Goal: Transaction & Acquisition: Book appointment/travel/reservation

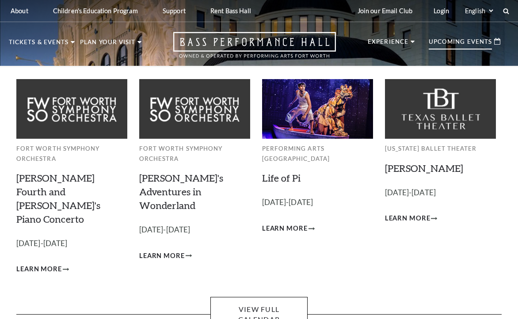
click at [461, 41] on p "Upcoming Events" at bounding box center [460, 44] width 63 height 11
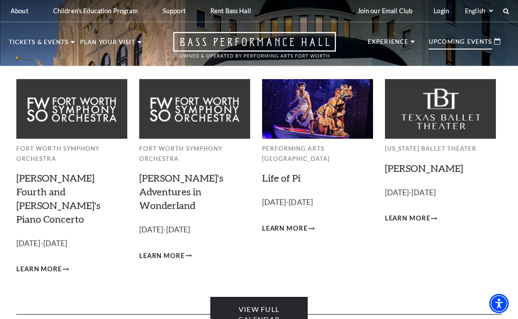
click at [232, 297] on link "View Full Calendar" at bounding box center [258, 314] width 97 height 35
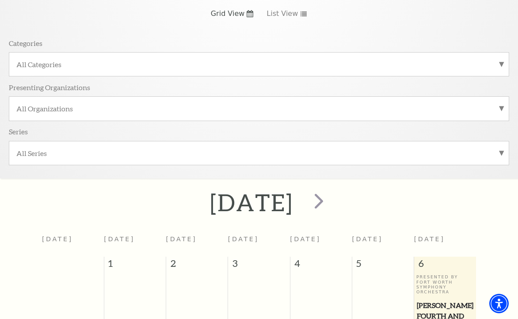
scroll to position [211, 0]
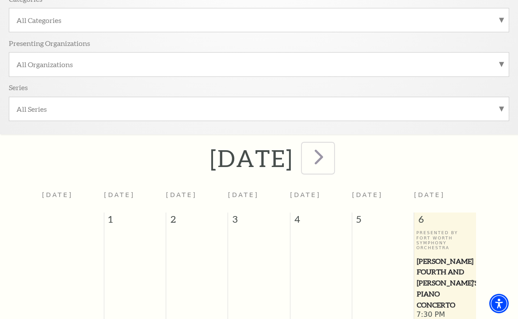
click at [331, 160] on span "next" at bounding box center [318, 156] width 25 height 25
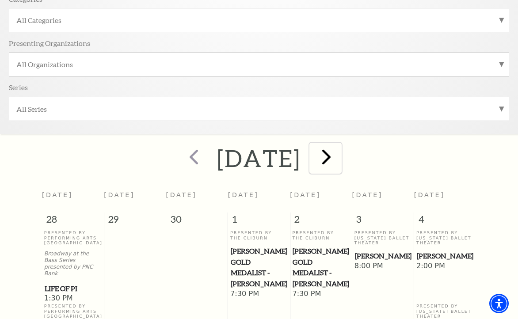
click at [339, 158] on span "next" at bounding box center [326, 156] width 25 height 25
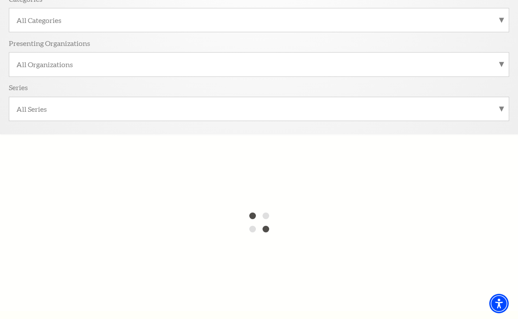
scroll to position [79, 0]
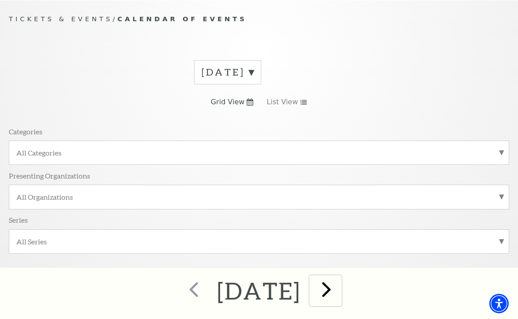
click at [339, 289] on span "next" at bounding box center [326, 289] width 25 height 25
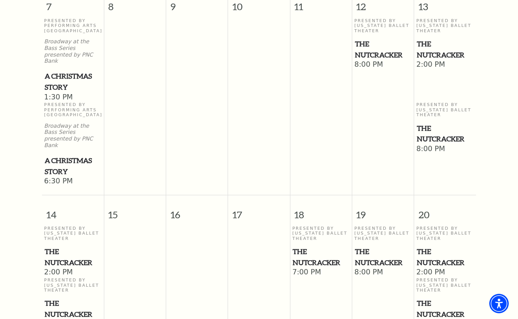
scroll to position [697, 0]
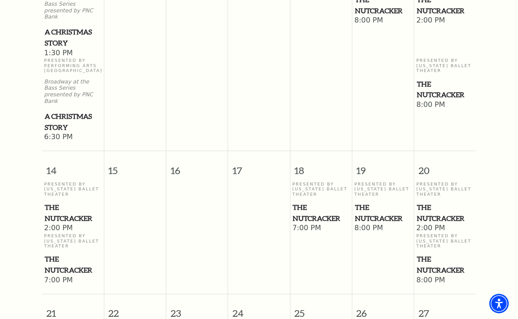
click at [62, 202] on span "The Nutcracker" at bounding box center [73, 213] width 57 height 22
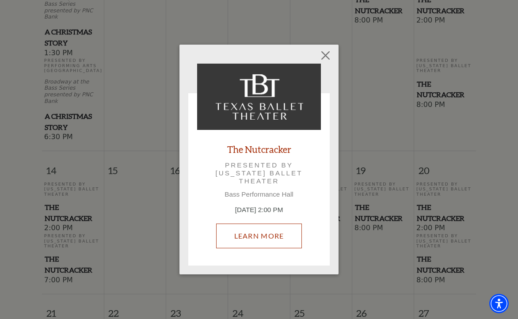
click at [251, 231] on link "Learn More" at bounding box center [259, 236] width 86 height 25
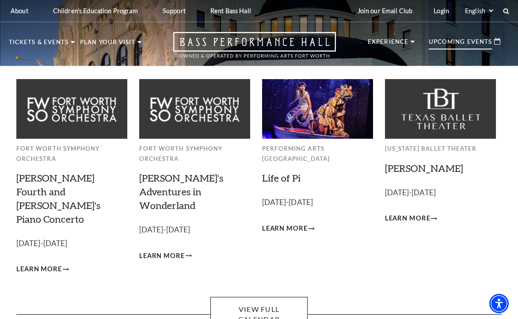
click at [444, 42] on p "Upcoming Events" at bounding box center [460, 44] width 63 height 11
click at [454, 41] on p "Upcoming Events" at bounding box center [460, 44] width 63 height 11
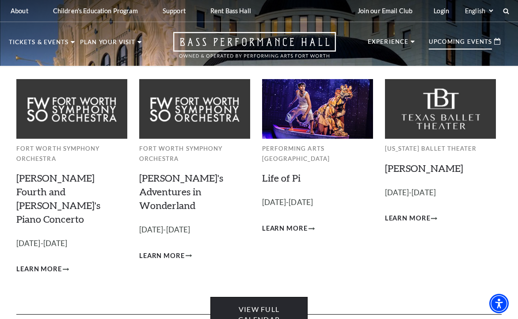
click at [289, 297] on link "View Full Calendar" at bounding box center [258, 314] width 97 height 35
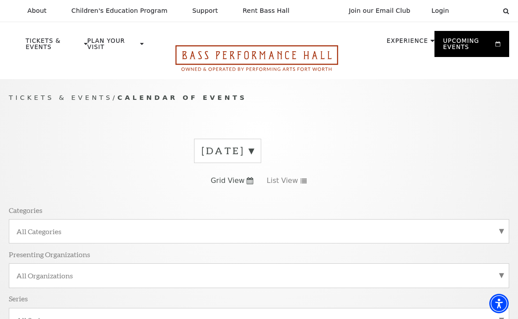
click at [227, 52] on icon "Open this option" at bounding box center [256, 58] width 163 height 26
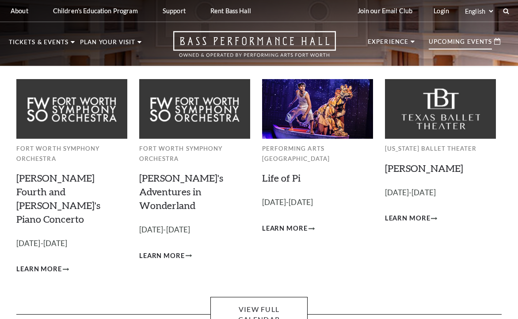
click at [430, 44] on p "Upcoming Events" at bounding box center [460, 44] width 63 height 11
click at [439, 41] on p "Upcoming Events" at bounding box center [460, 44] width 63 height 11
click at [497, 43] on icon at bounding box center [497, 41] width 6 height 7
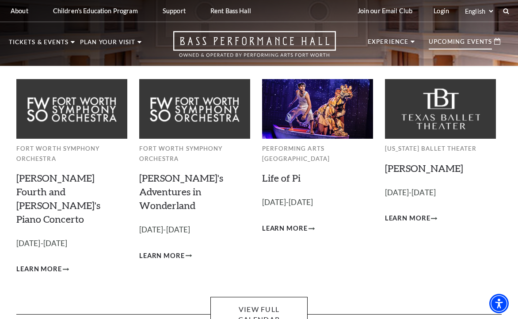
click at [497, 43] on icon at bounding box center [497, 41] width 6 height 7
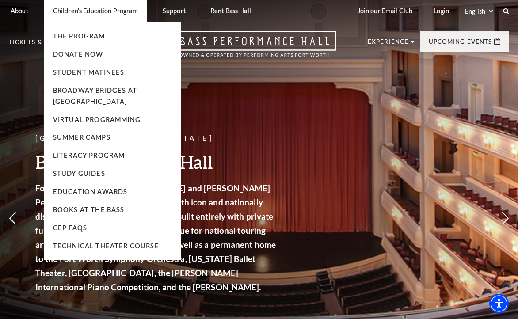
click at [57, 40] on li "The Program" at bounding box center [112, 36] width 119 height 11
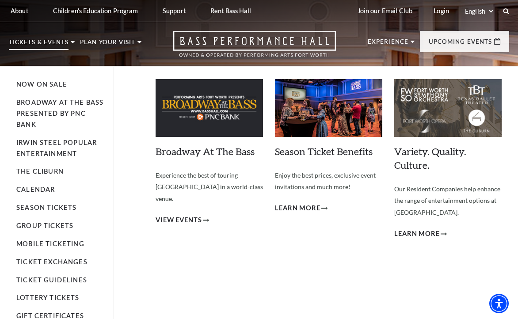
click at [34, 39] on p "Tickets & Events" at bounding box center [39, 44] width 60 height 11
click at [27, 42] on p "Tickets & Events" at bounding box center [39, 44] width 60 height 11
click at [28, 42] on p "Tickets & Events" at bounding box center [39, 44] width 60 height 11
click at [27, 191] on link "Calendar" at bounding box center [35, 190] width 38 height 8
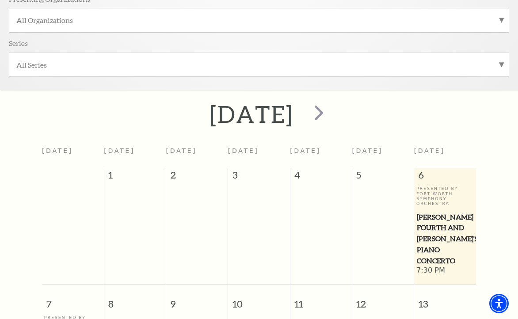
scroll to position [300, 0]
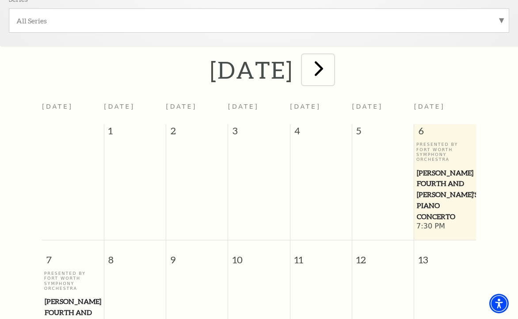
click at [331, 71] on span "next" at bounding box center [318, 68] width 25 height 25
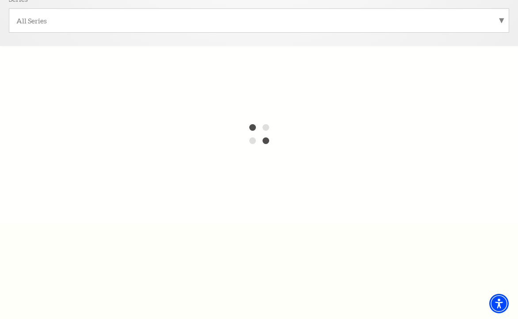
click at [368, 71] on div at bounding box center [259, 134] width 518 height 177
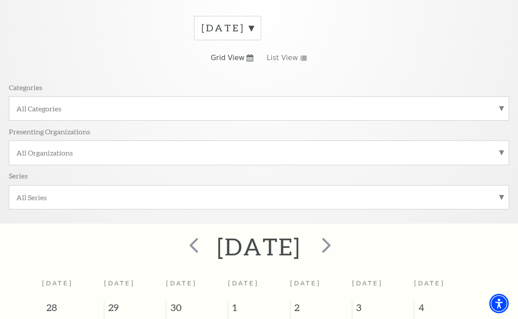
scroll to position [211, 0]
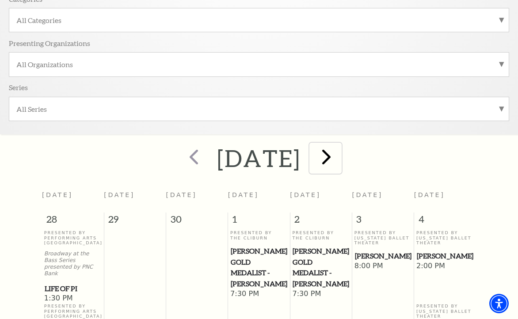
click at [339, 160] on span "next" at bounding box center [326, 156] width 25 height 25
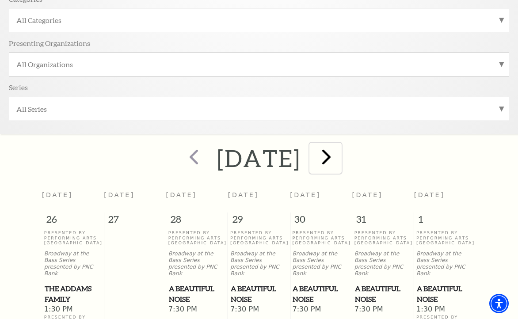
click at [339, 159] on span "next" at bounding box center [326, 156] width 25 height 25
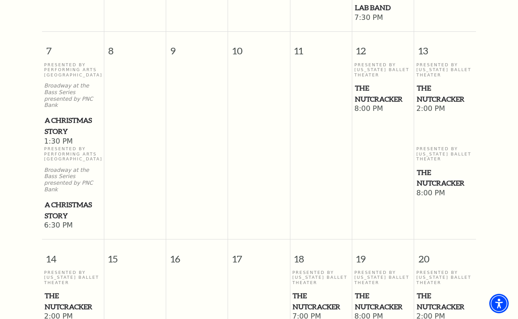
scroll to position [697, 0]
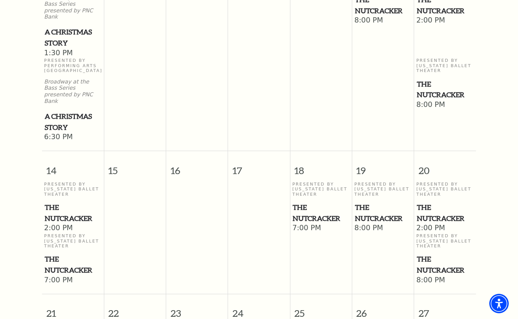
click at [62, 202] on span "The Nutcracker" at bounding box center [73, 213] width 57 height 22
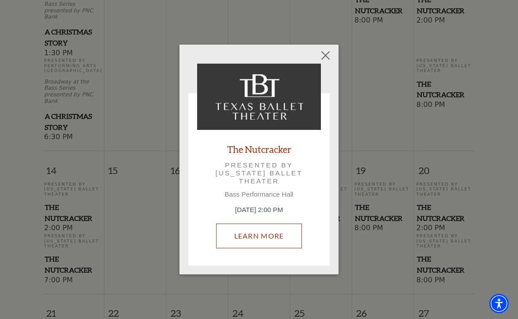
click at [265, 236] on link "Learn More" at bounding box center [259, 236] width 86 height 25
